Goal: Navigation & Orientation: Find specific page/section

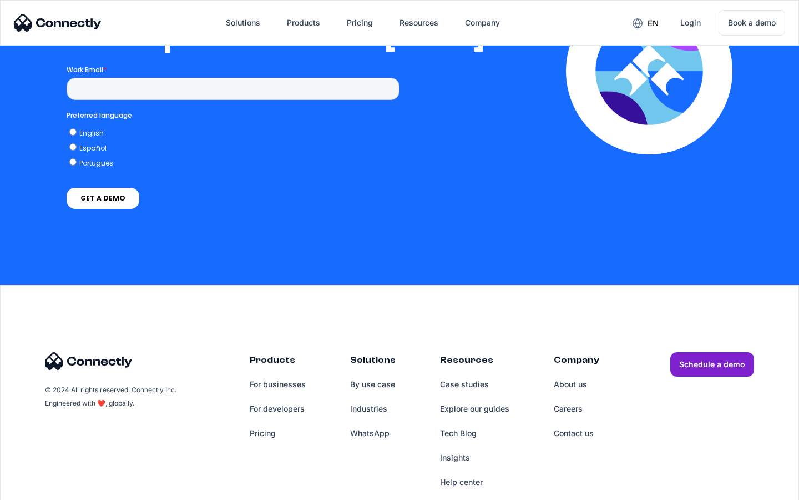
scroll to position [2259, 0]
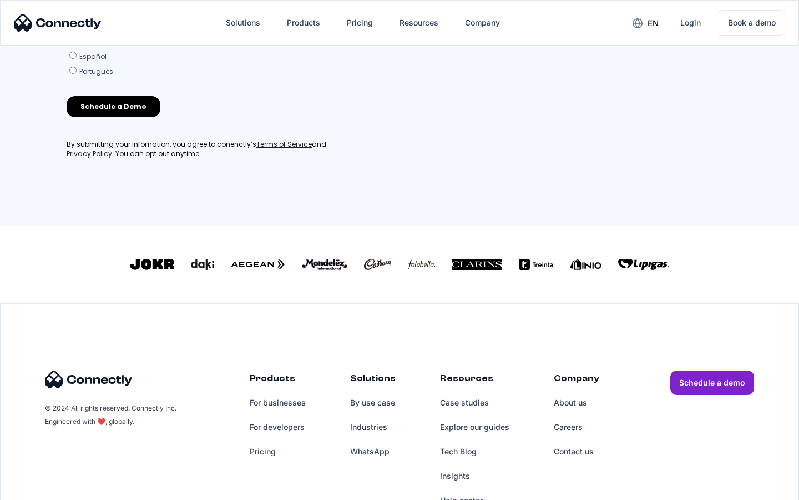
scroll to position [477, 0]
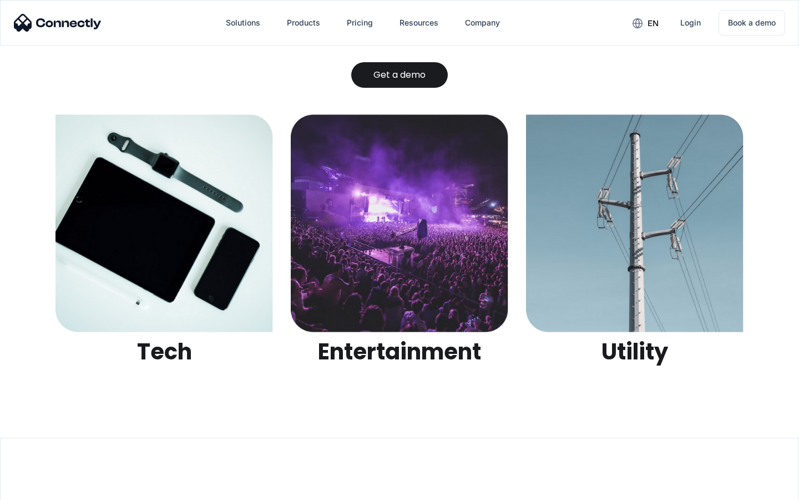
scroll to position [3503, 0]
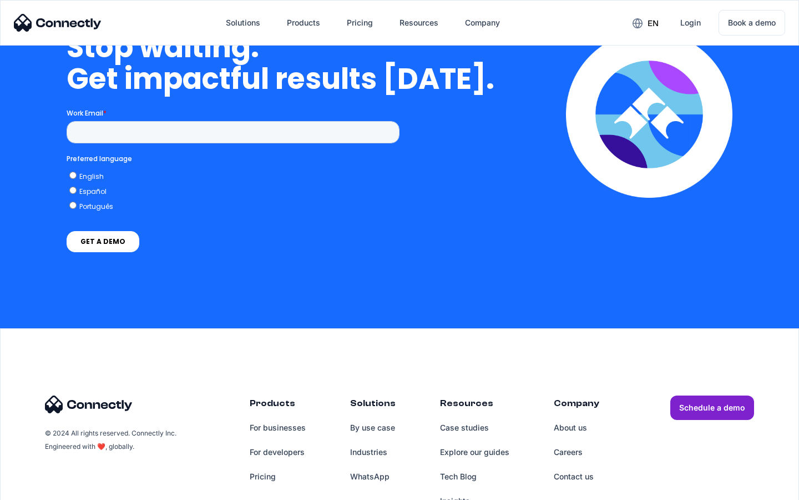
scroll to position [2817, 0]
